Goal: Transaction & Acquisition: Book appointment/travel/reservation

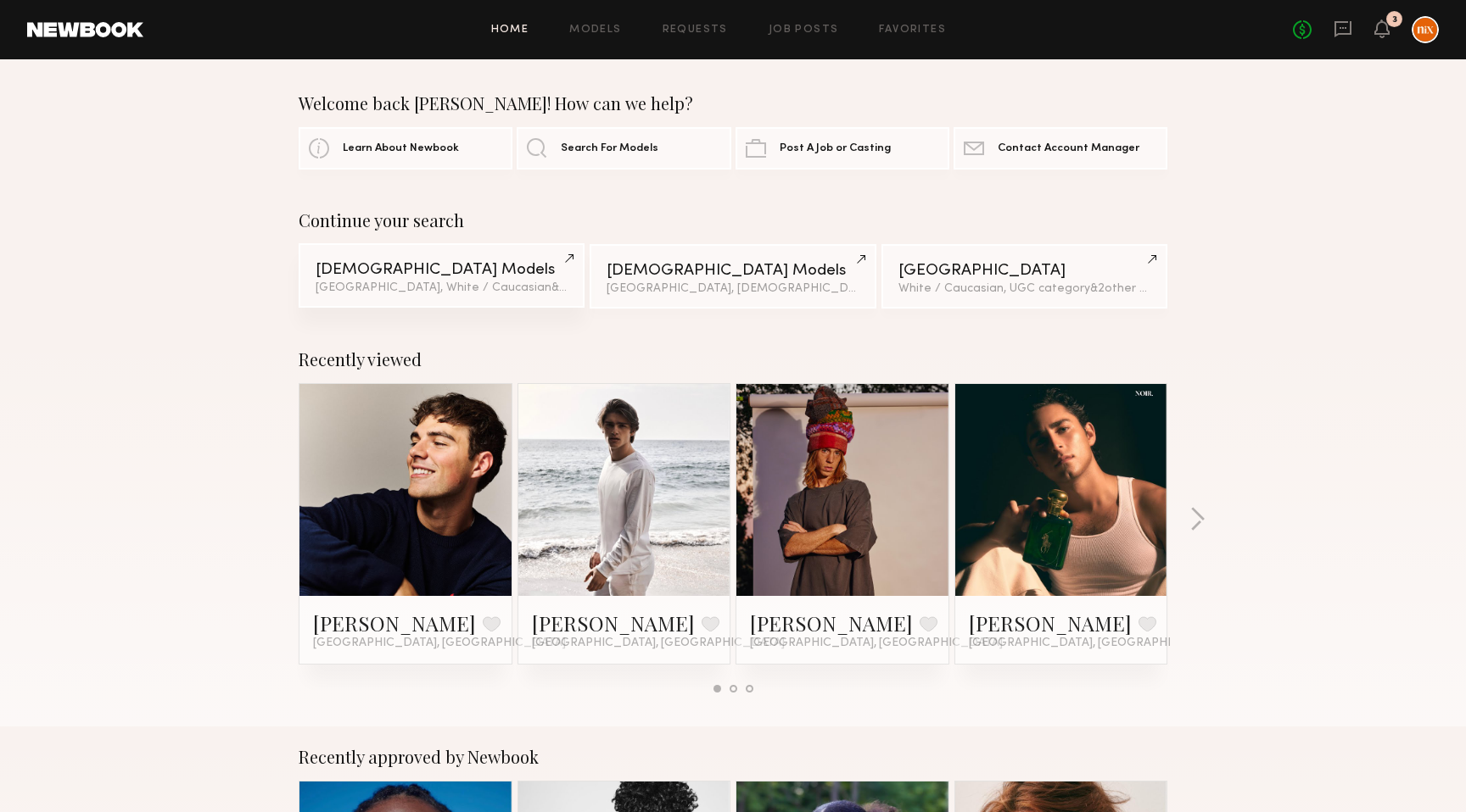
click at [408, 254] on link "[DEMOGRAPHIC_DATA] Models [GEOGRAPHIC_DATA], White / Caucasian & 1 other filter…" at bounding box center [441, 276] width 286 height 65
click at [424, 538] on link at bounding box center [405, 489] width 104 height 212
click at [687, 32] on link "Requests" at bounding box center [695, 30] width 65 height 11
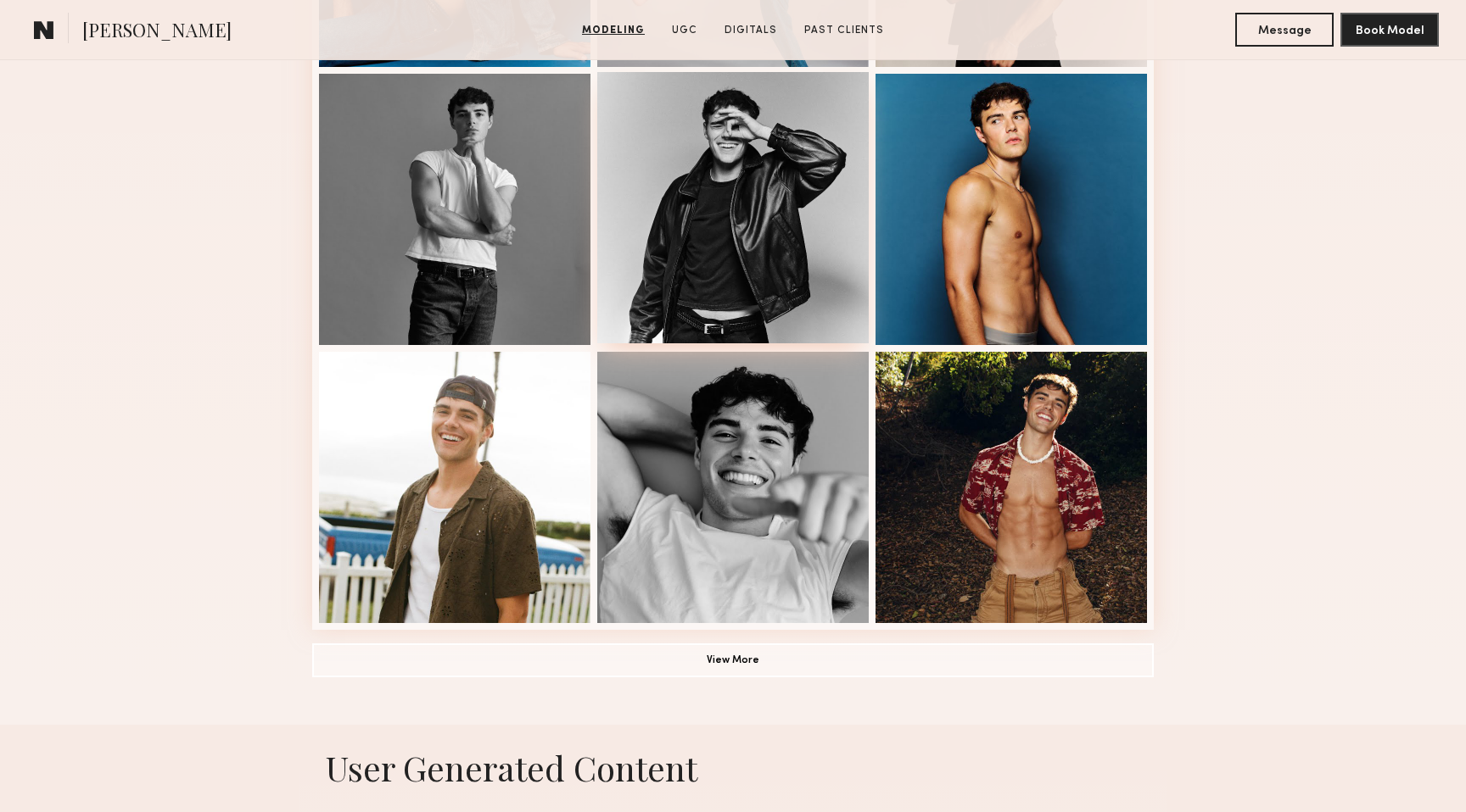
scroll to position [988, 0]
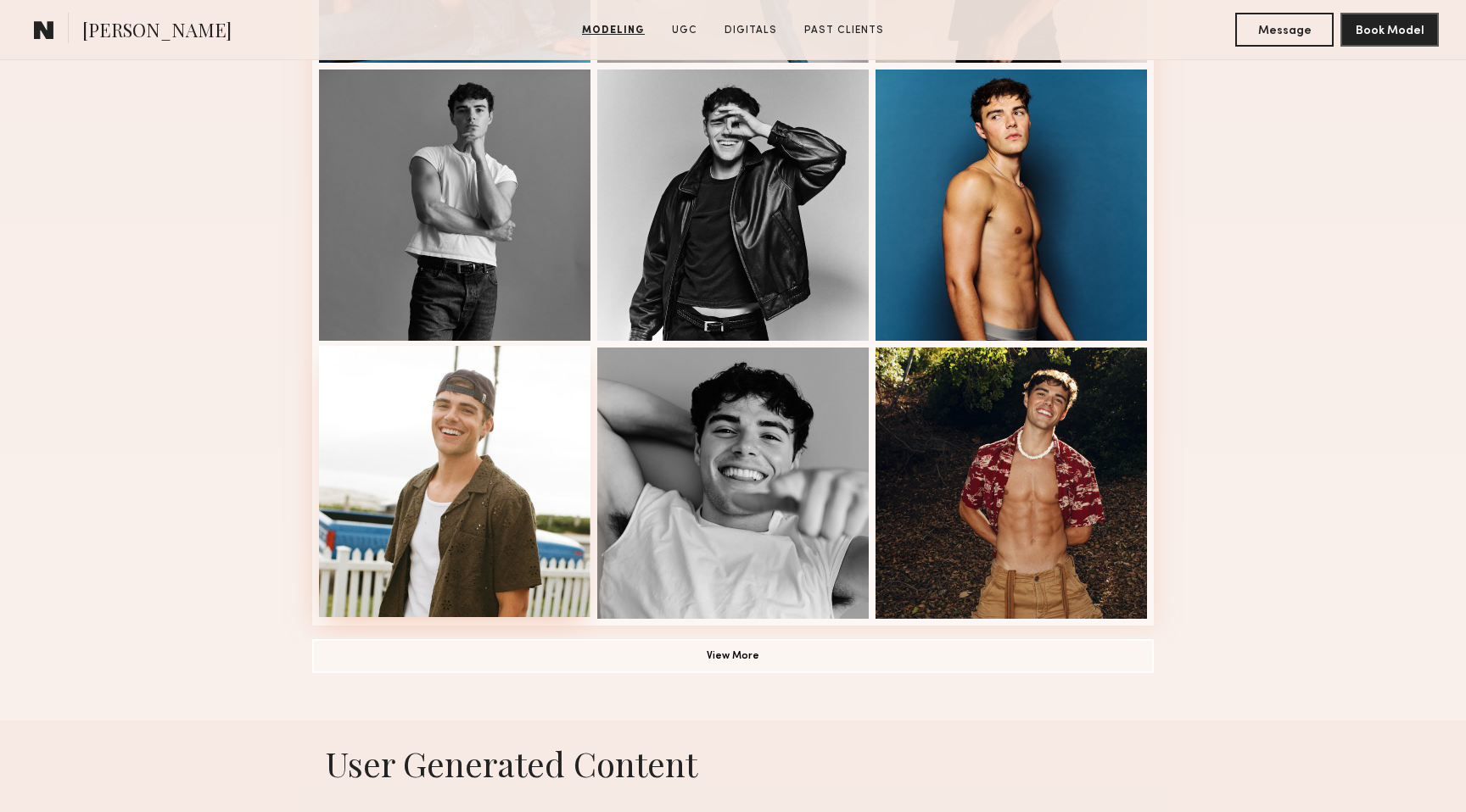
click at [461, 565] on div at bounding box center [454, 481] width 271 height 271
